Goal: Information Seeking & Learning: Compare options

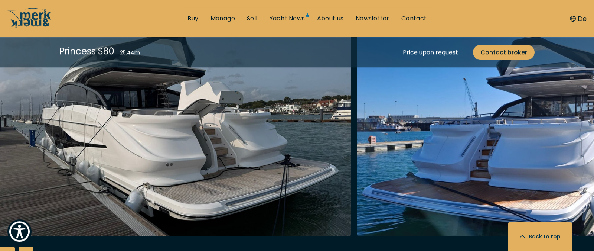
scroll to position [1045, 0]
click at [420, 144] on img "Merk&Merk" at bounding box center [534, 116] width 354 height 238
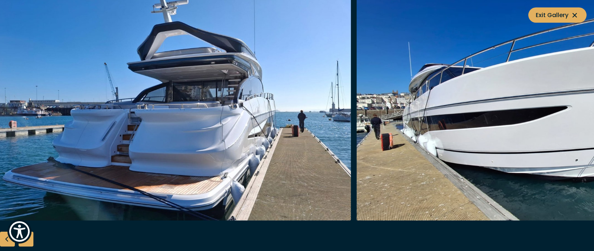
click at [462, 152] on img "button" at bounding box center [534, 102] width 354 height 238
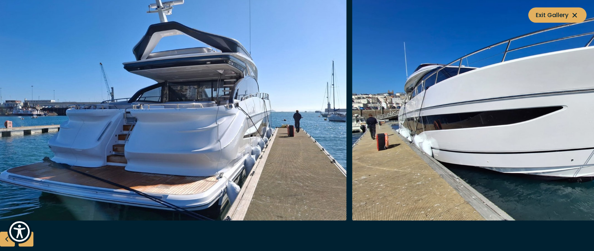
click at [462, 152] on img "button" at bounding box center [529, 102] width 354 height 238
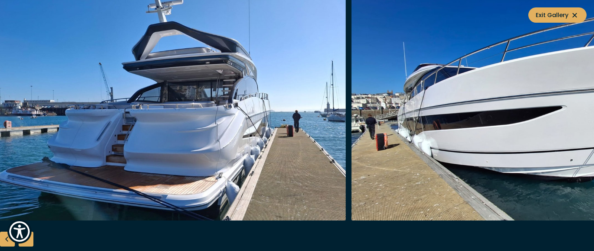
click at [462, 152] on img "button" at bounding box center [528, 102] width 354 height 238
click at [462, 151] on img "button" at bounding box center [528, 102] width 354 height 238
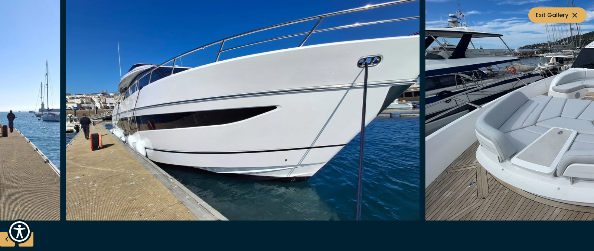
click at [136, 118] on img "button" at bounding box center [243, 102] width 354 height 238
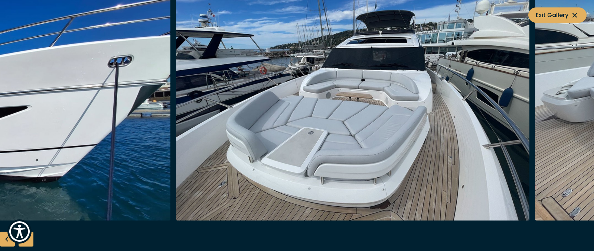
click at [249, 157] on img "button" at bounding box center [353, 102] width 354 height 238
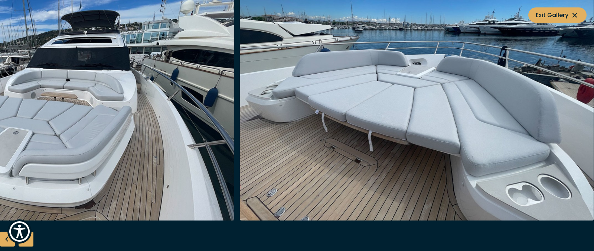
click at [115, 145] on img "button" at bounding box center [58, 102] width 354 height 238
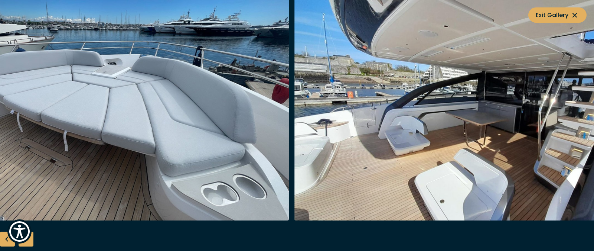
click at [33, 143] on img "button" at bounding box center [112, 102] width 354 height 238
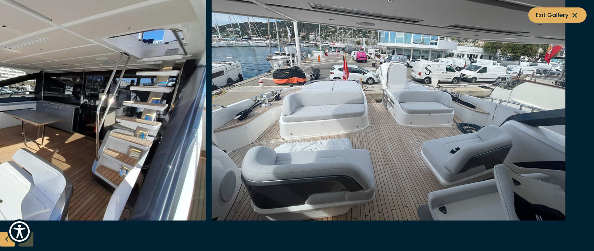
click at [0, 104] on img "button" at bounding box center [30, 102] width 354 height 238
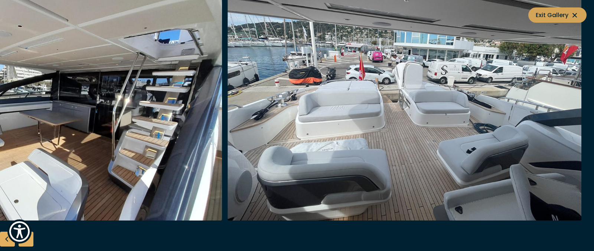
click at [547, 13] on span "Exit Gallery" at bounding box center [557, 14] width 43 height 9
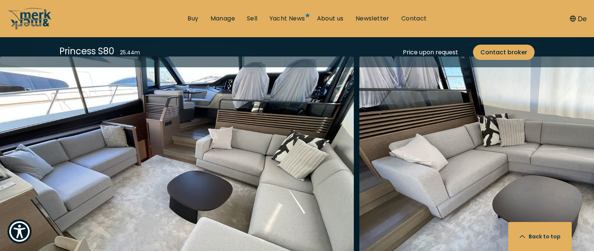
scroll to position [1401, 0]
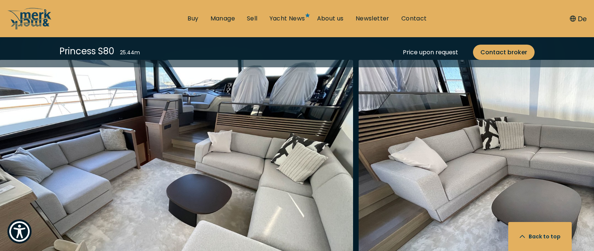
click at [460, 181] on img "Merk&Merk" at bounding box center [536, 179] width 354 height 238
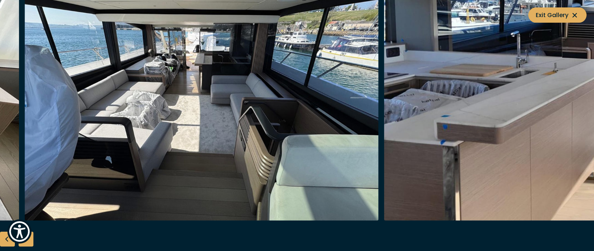
click at [225, 157] on img "button" at bounding box center [202, 102] width 354 height 238
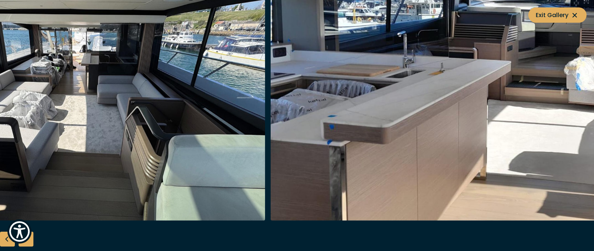
click at [291, 142] on img "button" at bounding box center [448, 102] width 354 height 238
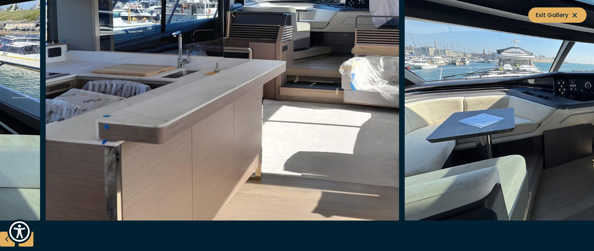
click at [66, 94] on img "button" at bounding box center [223, 102] width 354 height 238
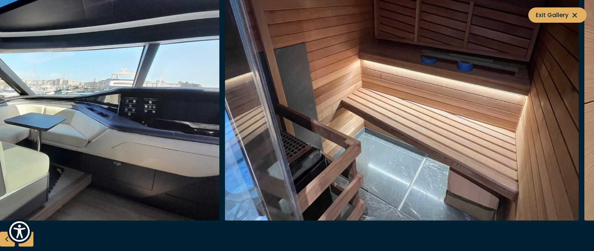
click at [22, 85] on img "button" at bounding box center [43, 102] width 354 height 238
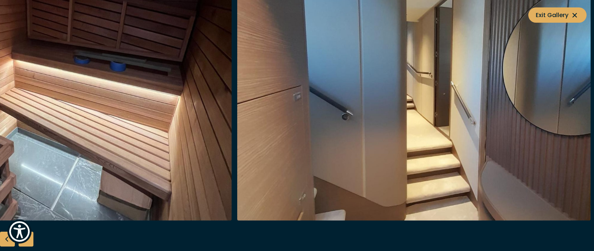
click at [0, 16] on img "button" at bounding box center [55, 102] width 354 height 238
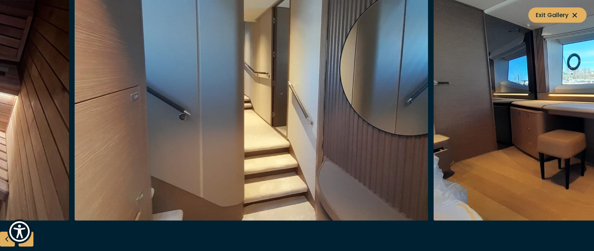
click at [165, 66] on img "button" at bounding box center [252, 102] width 354 height 238
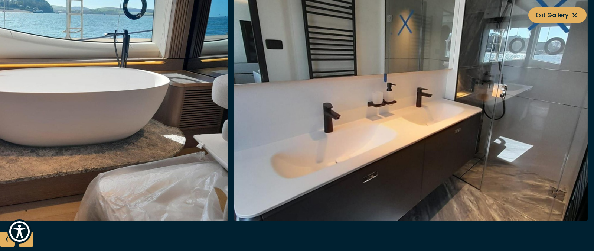
click at [8, 102] on img "button" at bounding box center [52, 102] width 354 height 238
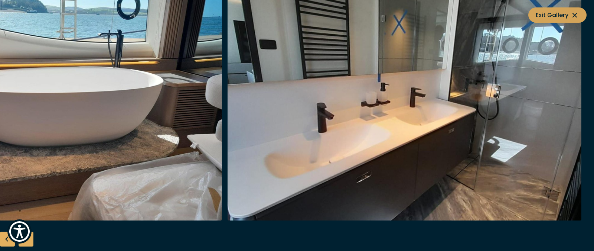
click at [548, 14] on span "Exit Gallery" at bounding box center [557, 14] width 43 height 9
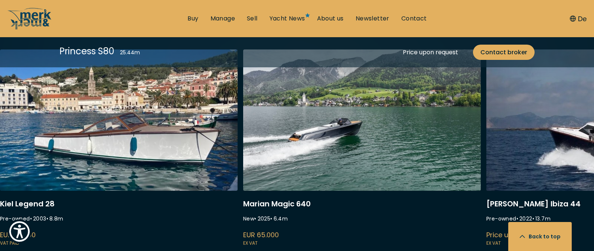
scroll to position [2039, 0]
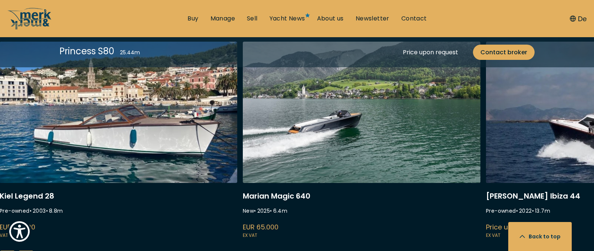
click at [529, 138] on link "austin parker ibiza 44" at bounding box center [605, 141] width 238 height 198
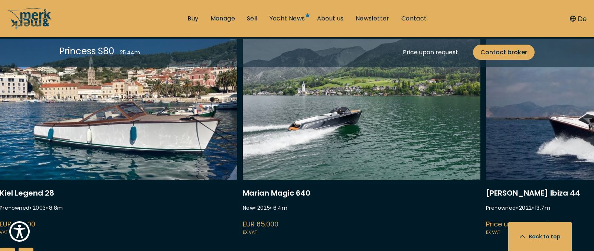
scroll to position [2039, 0]
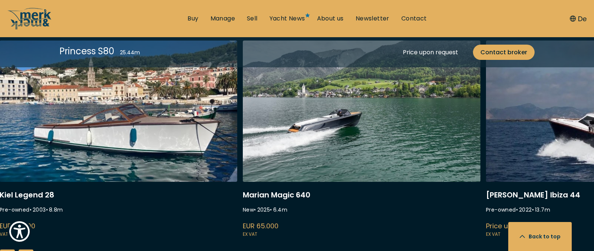
click at [98, 114] on div "Kiel Legend 28 Pre-owned • 2003 • 8.8 m EUR 74.000 VAT paid [PERSON_NAME] Magic…" at bounding box center [297, 139] width 594 height 198
click at [509, 153] on link "austin parker ibiza 44" at bounding box center [605, 140] width 238 height 198
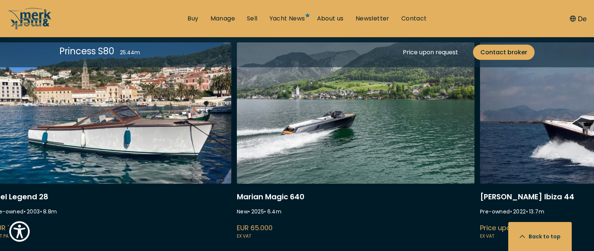
click at [509, 153] on link "austin parker ibiza 44" at bounding box center [599, 141] width 238 height 198
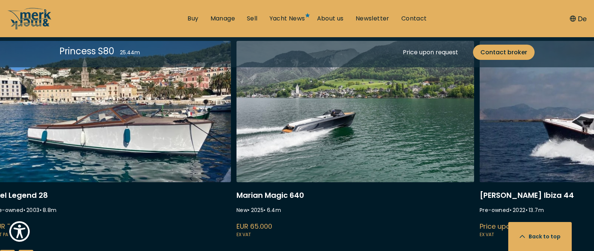
scroll to position [2037, 0]
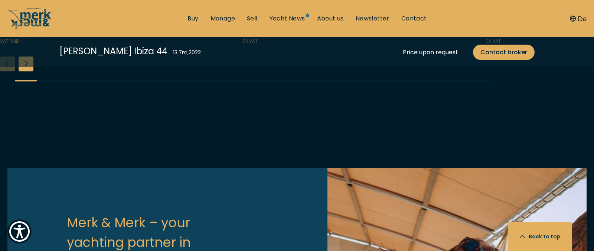
scroll to position [1950, 0]
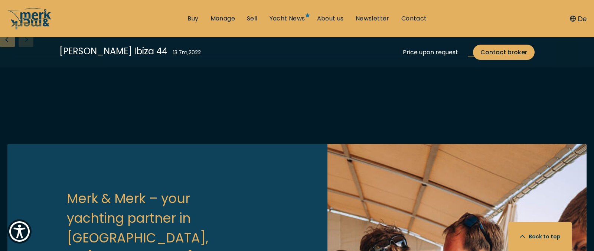
scroll to position [1972, 0]
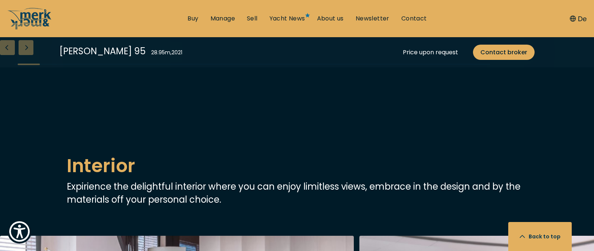
scroll to position [1098, 0]
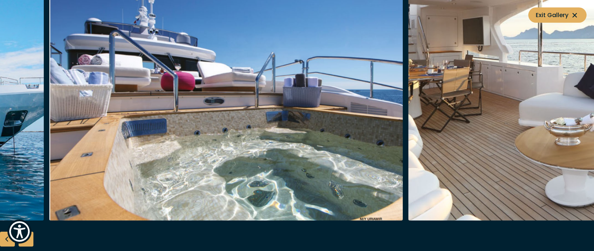
click at [49, 89] on img "button" at bounding box center [226, 102] width 354 height 238
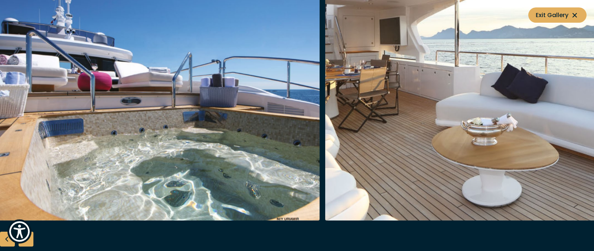
click at [189, 98] on img "button" at bounding box center [143, 102] width 354 height 238
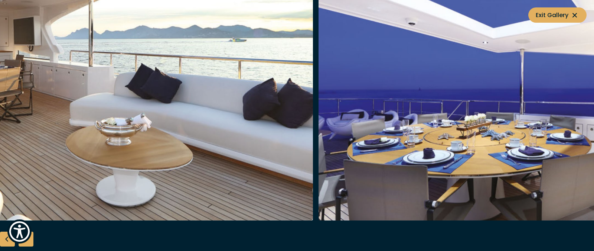
click at [0, 129] on img "button" at bounding box center [136, 102] width 354 height 238
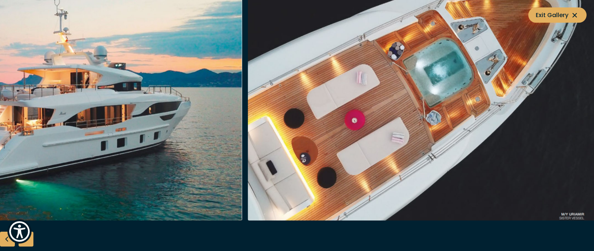
click at [0, 98] on img "button" at bounding box center [66, 102] width 354 height 238
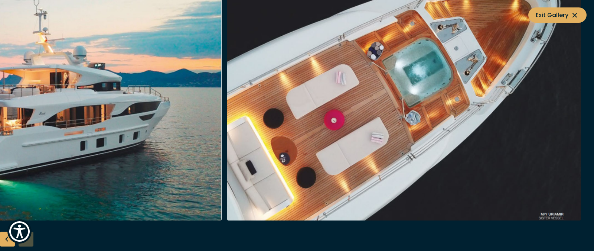
click at [165, 230] on div at bounding box center [297, 126] width 594 height 286
click at [544, 14] on span "Exit Gallery" at bounding box center [557, 14] width 43 height 9
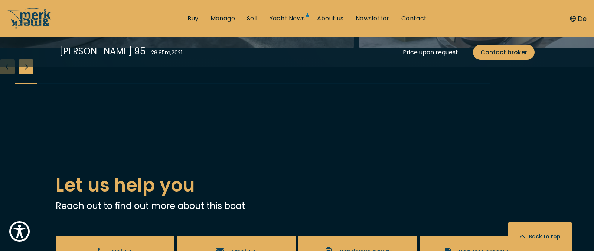
scroll to position [1525, 0]
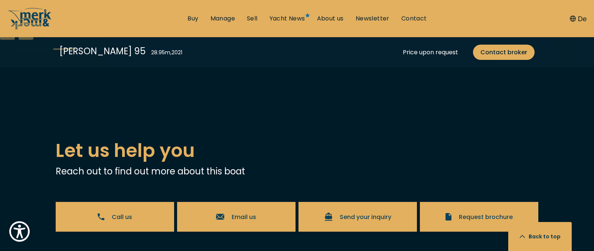
scroll to position [1559, 0]
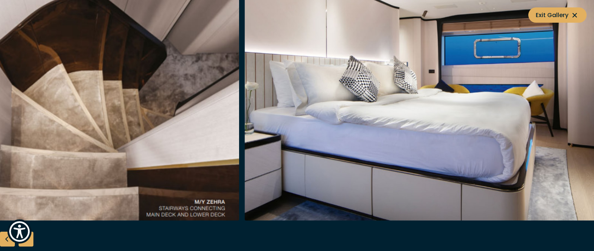
click at [0, 133] on img "button" at bounding box center [63, 102] width 354 height 238
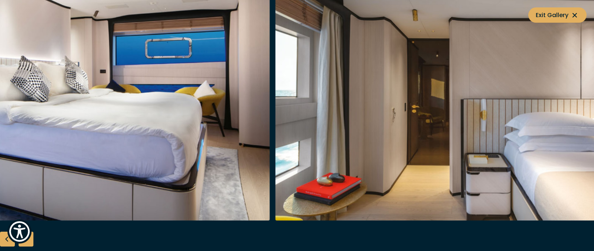
click at [65, 158] on img "button" at bounding box center [93, 102] width 354 height 238
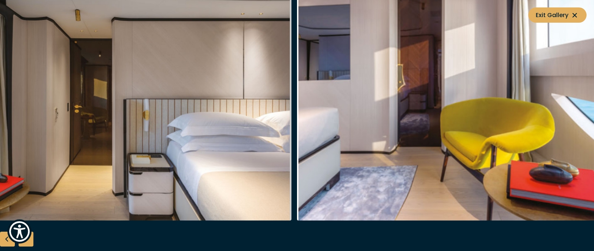
click at [0, 143] on img "button" at bounding box center [115, 102] width 354 height 238
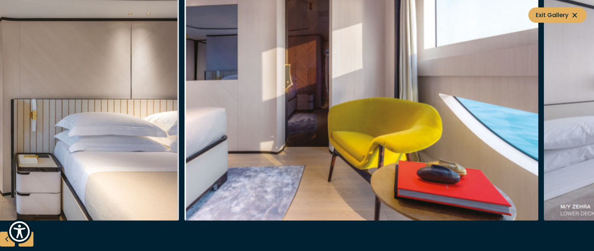
click at [36, 151] on img "button" at bounding box center [3, 102] width 354 height 238
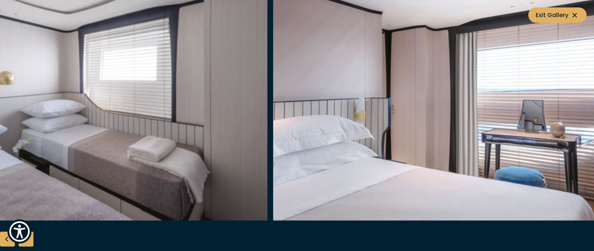
click at [0, 129] on img "button" at bounding box center [91, 102] width 354 height 238
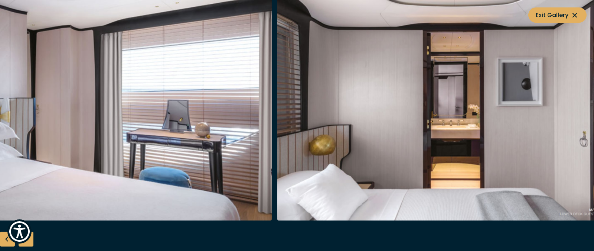
click at [0, 128] on img "button" at bounding box center [95, 102] width 354 height 238
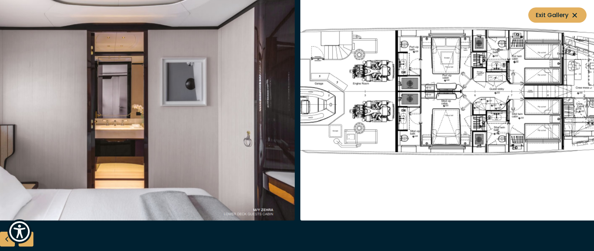
click at [0, 116] on img "button" at bounding box center [118, 102] width 354 height 238
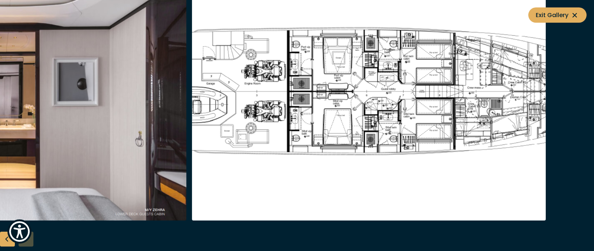
click at [106, 145] on img "button" at bounding box center [10, 102] width 354 height 238
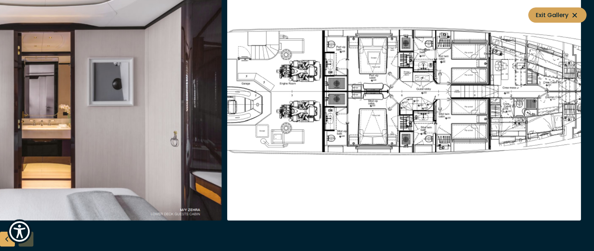
drag, startPoint x: 537, startPoint y: 18, endPoint x: 543, endPoint y: 14, distance: 6.2
click at [543, 14] on span "Exit Gallery" at bounding box center [557, 14] width 43 height 9
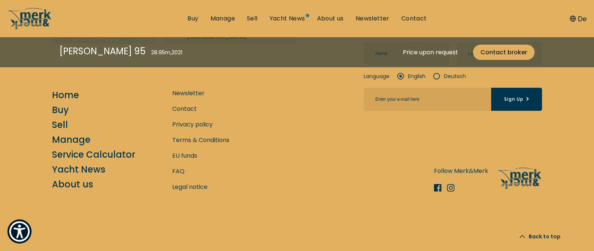
scroll to position [2992, 0]
